Goal: Download file/media

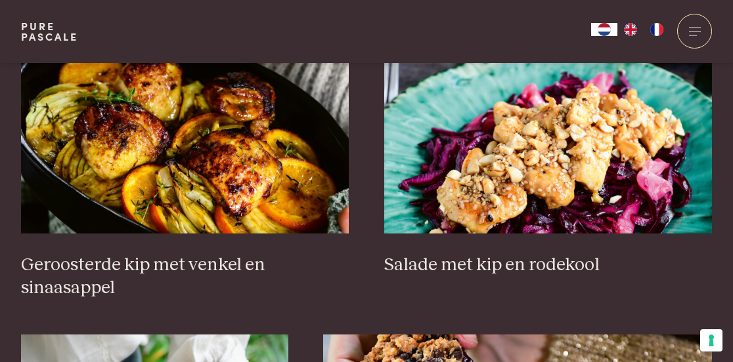
scroll to position [1682, 0]
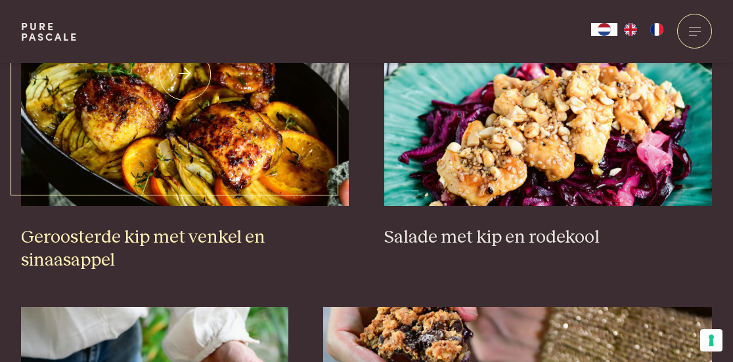
click at [197, 144] on img at bounding box center [185, 75] width 328 height 263
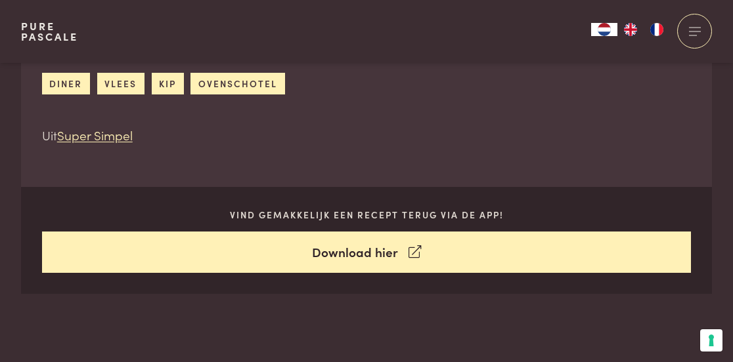
scroll to position [542, 0]
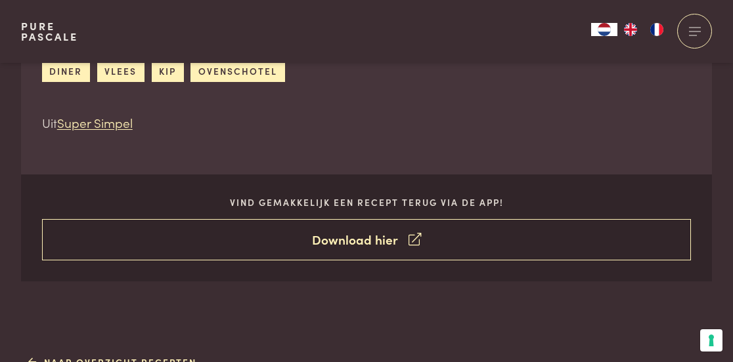
click at [392, 238] on link "Download hier" at bounding box center [366, 239] width 649 height 41
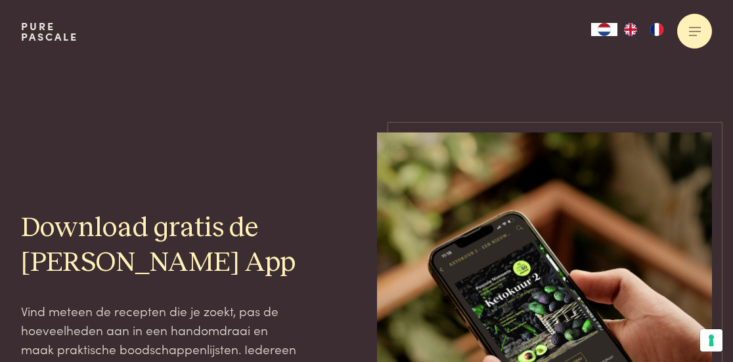
click at [697, 33] on div at bounding box center [694, 31] width 35 height 35
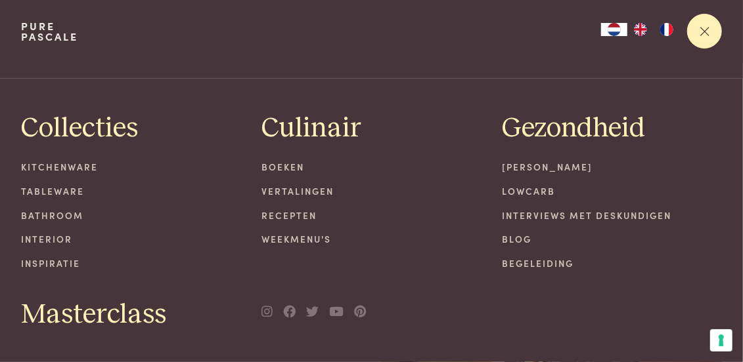
click at [703, 37] on div at bounding box center [704, 31] width 35 height 35
